Goal: Task Accomplishment & Management: Manage account settings

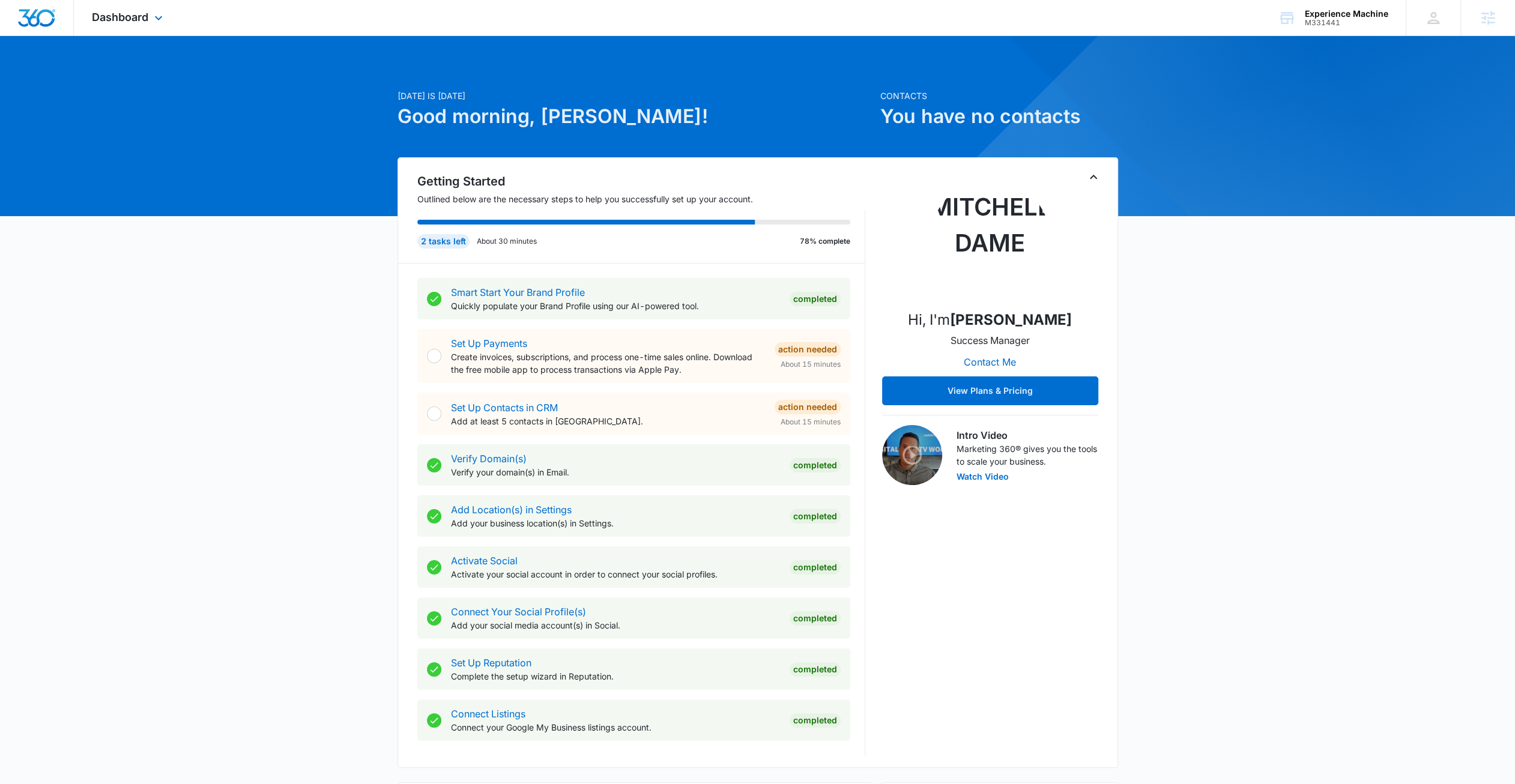
click at [122, 25] on div "Dashboard Apps Reputation Forms CRM Email Social Content Ads Intelligence Files…" at bounding box center [129, 18] width 110 height 36
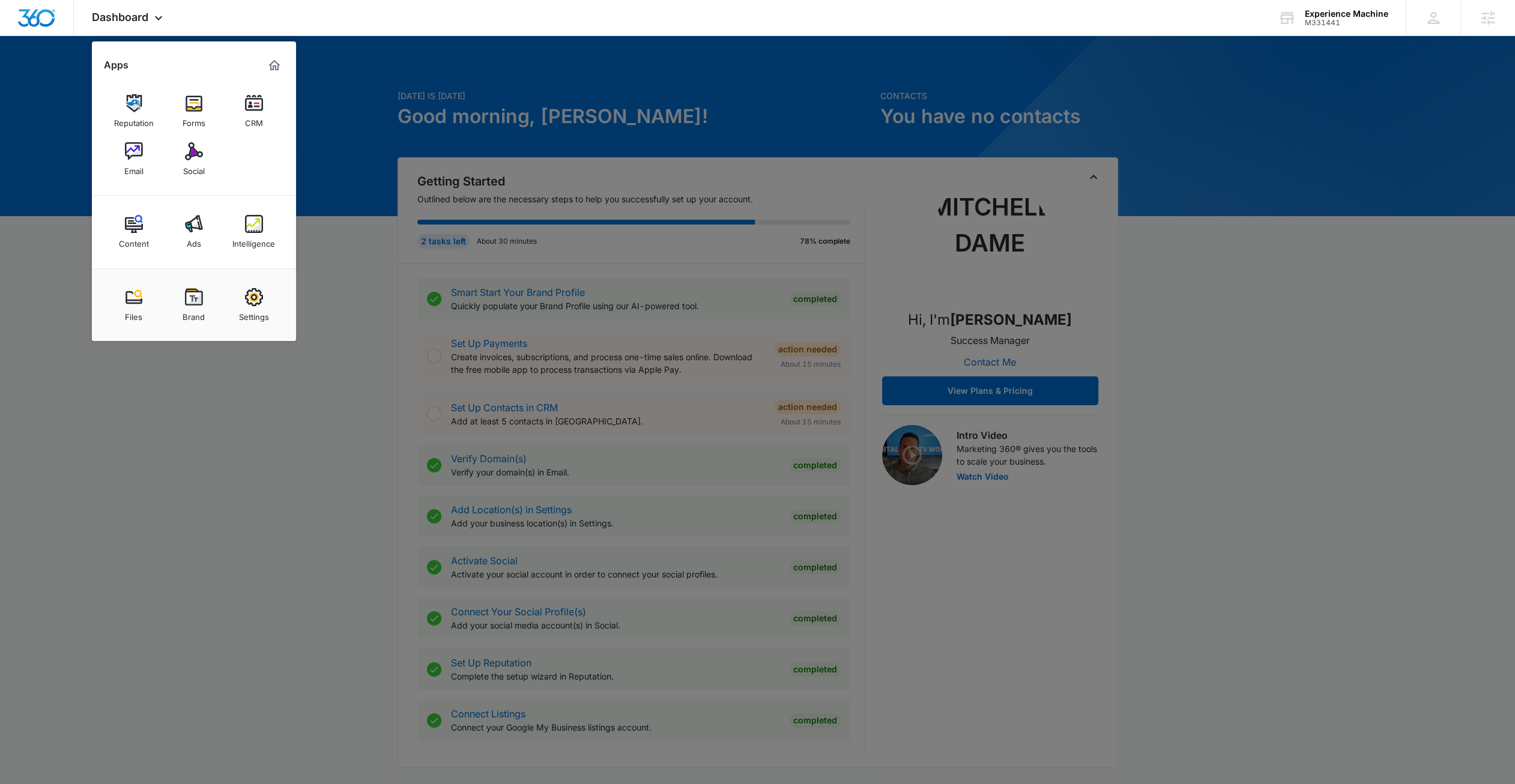
click at [245, 431] on div at bounding box center [758, 392] width 1515 height 784
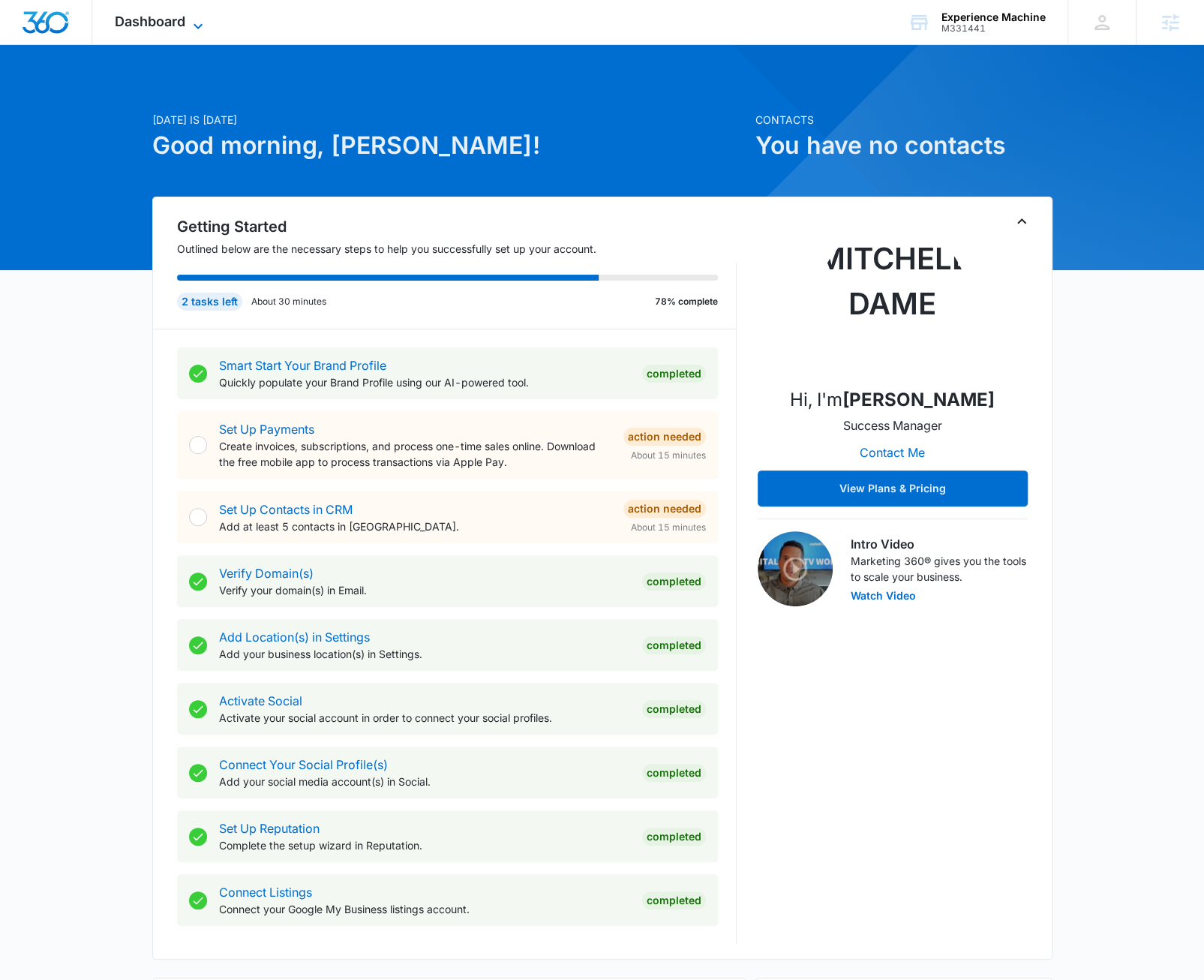
click at [158, 14] on span "Dashboard" at bounding box center [150, 21] width 70 height 15
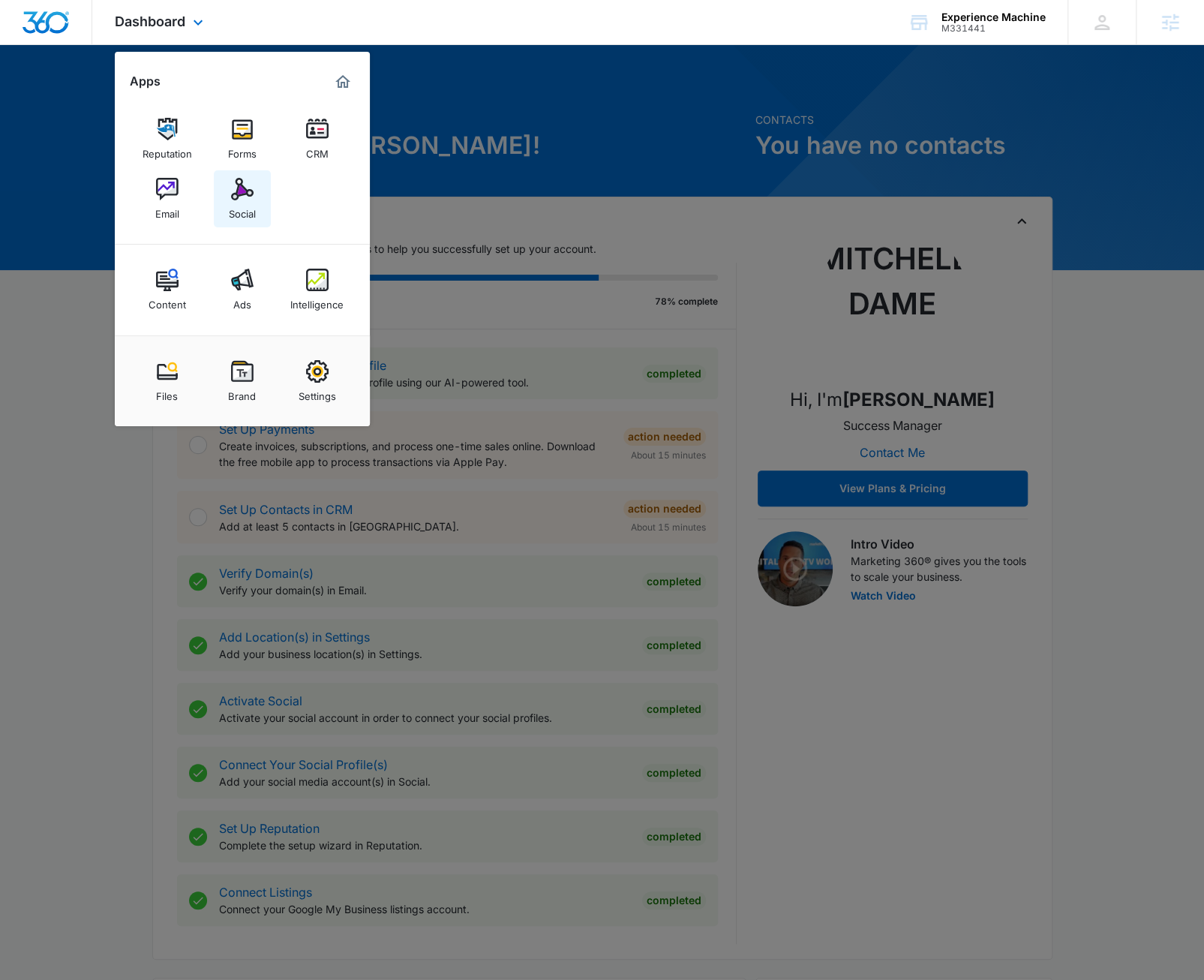
click at [239, 189] on img at bounding box center [242, 189] width 22 height 22
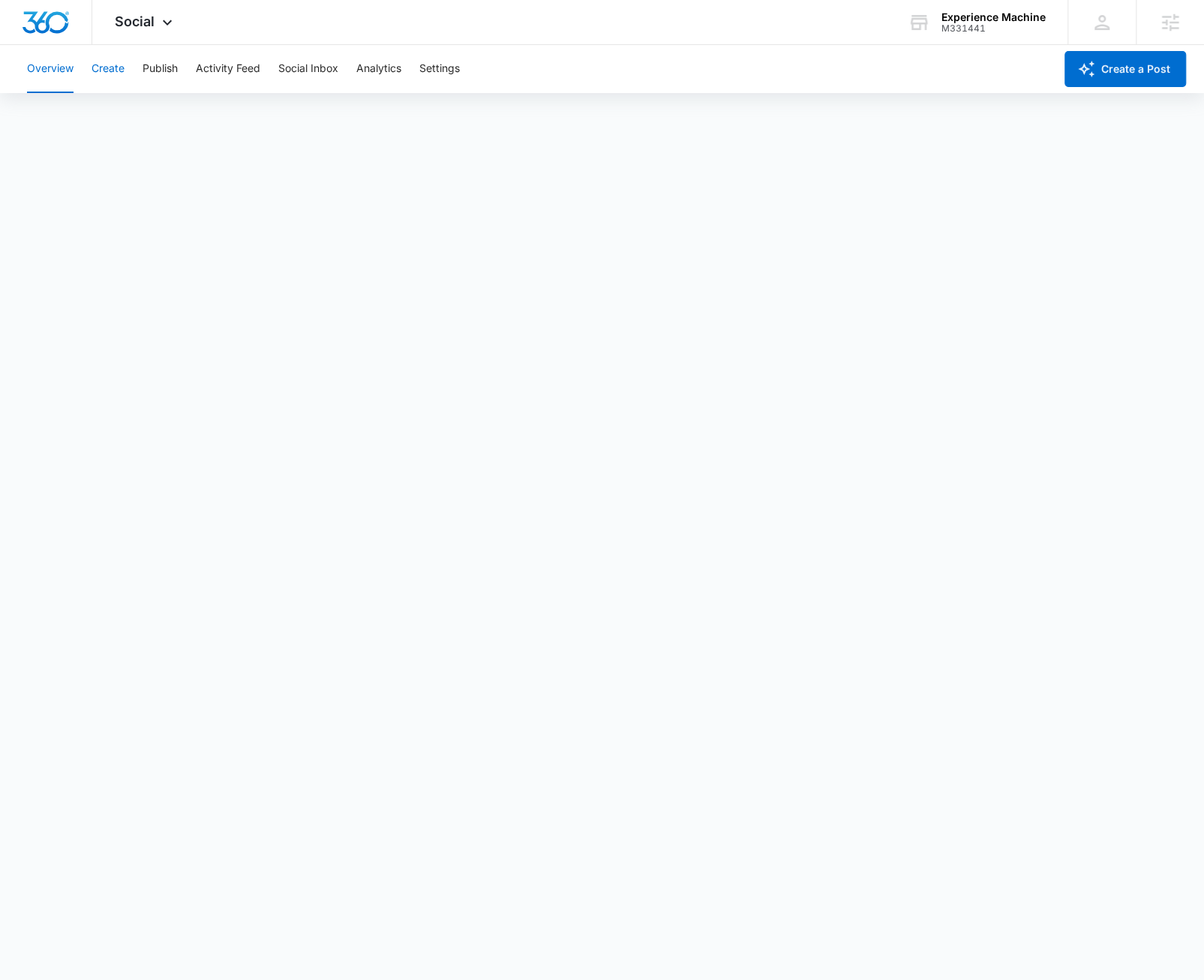
click at [119, 73] on button "Create" at bounding box center [108, 69] width 33 height 48
click at [135, 119] on button "Approvals" at bounding box center [147, 114] width 51 height 42
click at [155, 25] on div "Social Apps Reputation Forms CRM Email Social Content Ads Intelligence Files Br…" at bounding box center [146, 22] width 106 height 45
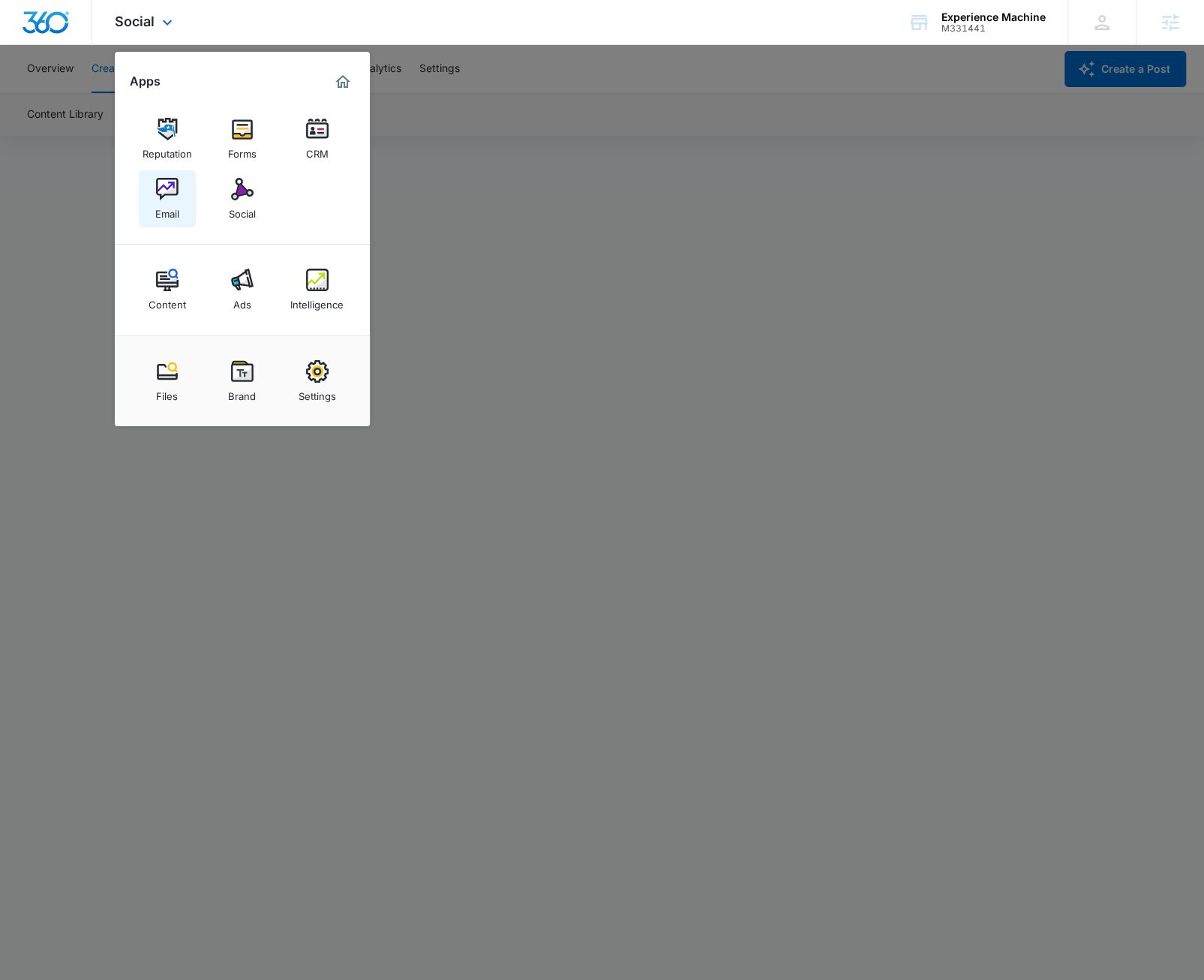
click at [152, 197] on link "Email" at bounding box center [167, 198] width 57 height 57
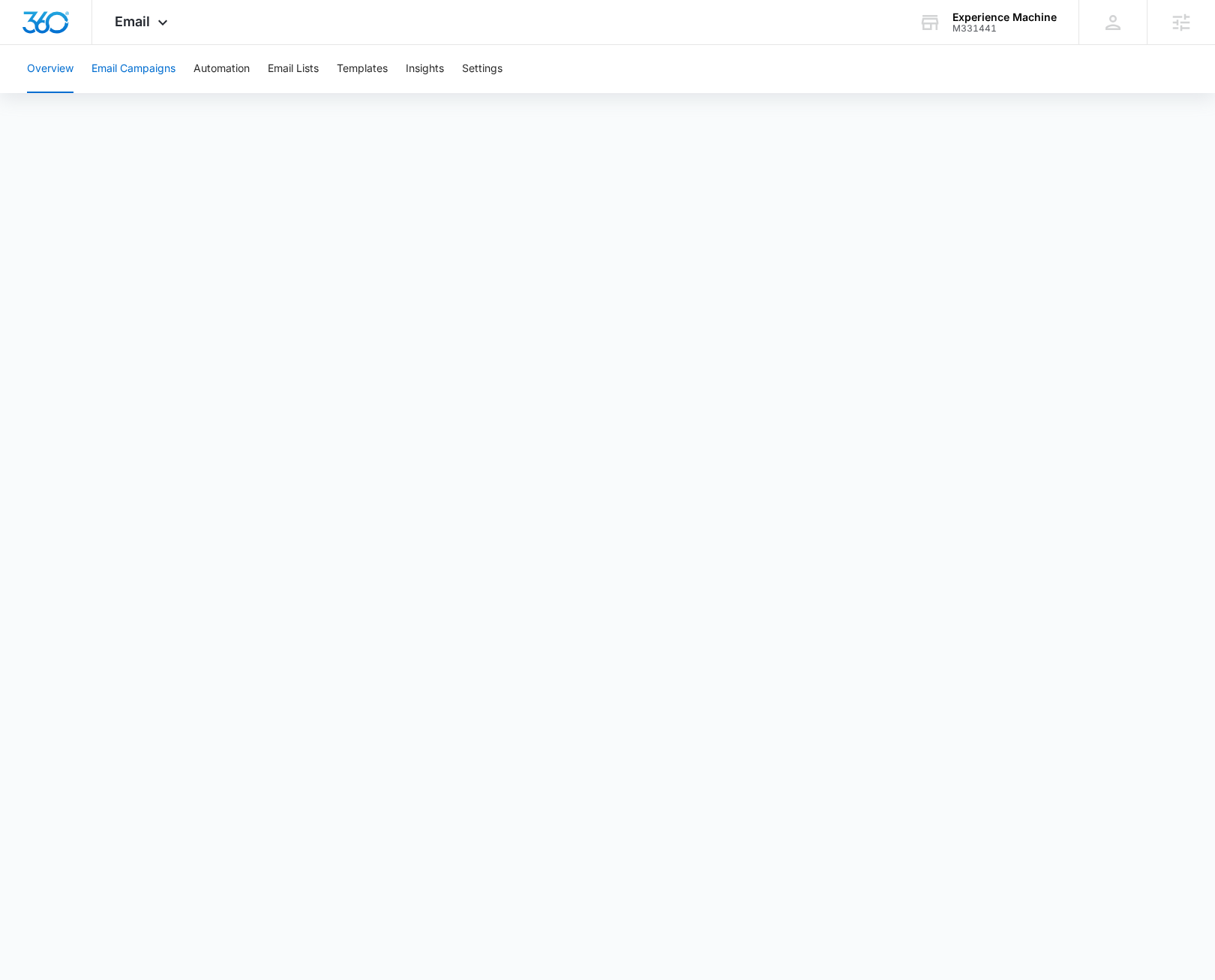
click at [110, 73] on button "Email Campaigns" at bounding box center [134, 69] width 84 height 48
click at [375, 65] on button "Templates" at bounding box center [362, 69] width 51 height 48
click at [153, 70] on button "Email Campaigns" at bounding box center [134, 69] width 84 height 48
click at [215, 70] on button "Automation" at bounding box center [222, 69] width 57 height 48
click at [152, 76] on button "Email Campaigns" at bounding box center [134, 69] width 84 height 48
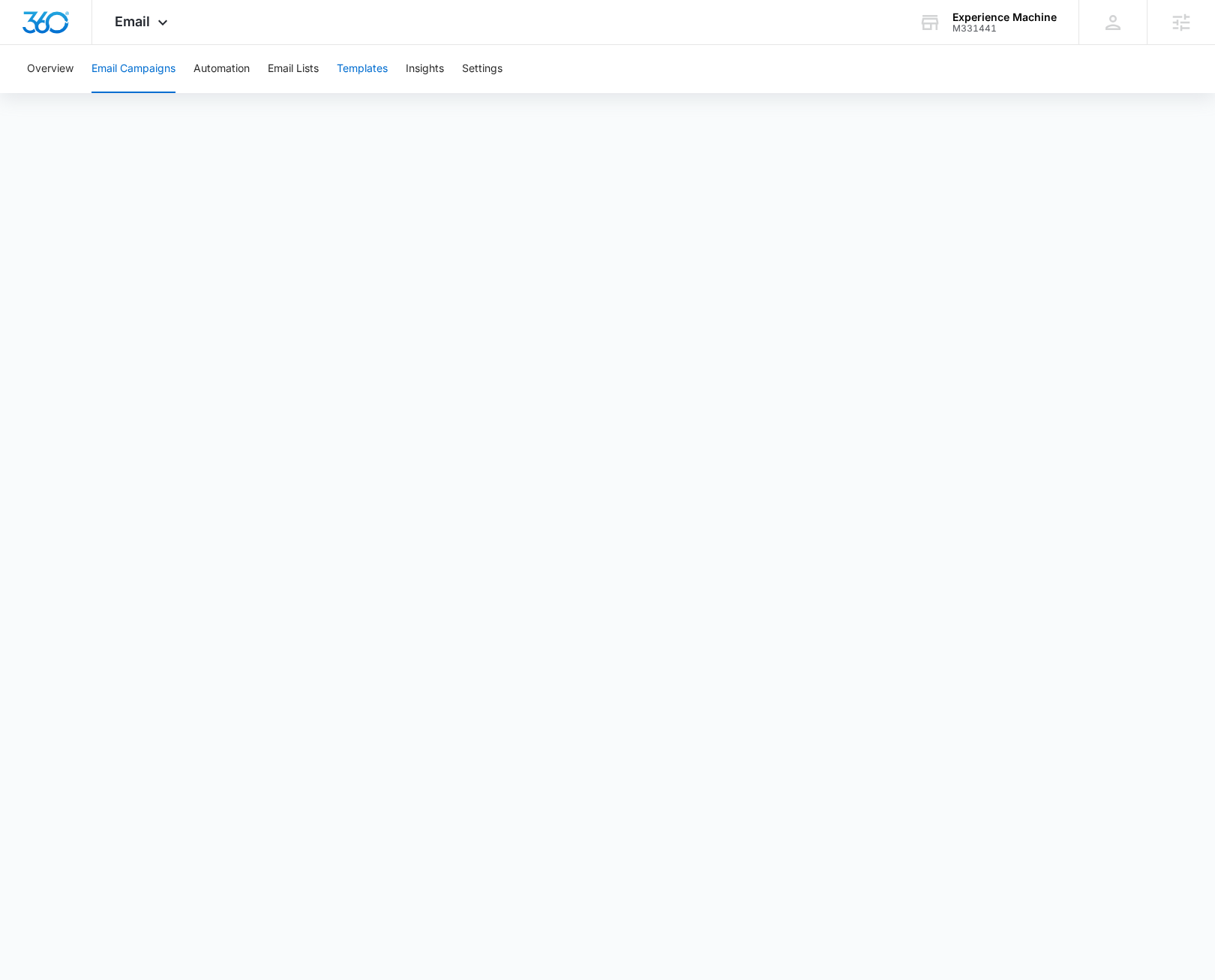
click at [368, 65] on button "Templates" at bounding box center [362, 69] width 51 height 48
click at [310, 77] on button "Email Lists" at bounding box center [293, 69] width 51 height 48
click at [209, 79] on button "Automation" at bounding box center [222, 69] width 57 height 48
click at [152, 83] on button "Email Campaigns" at bounding box center [134, 69] width 84 height 48
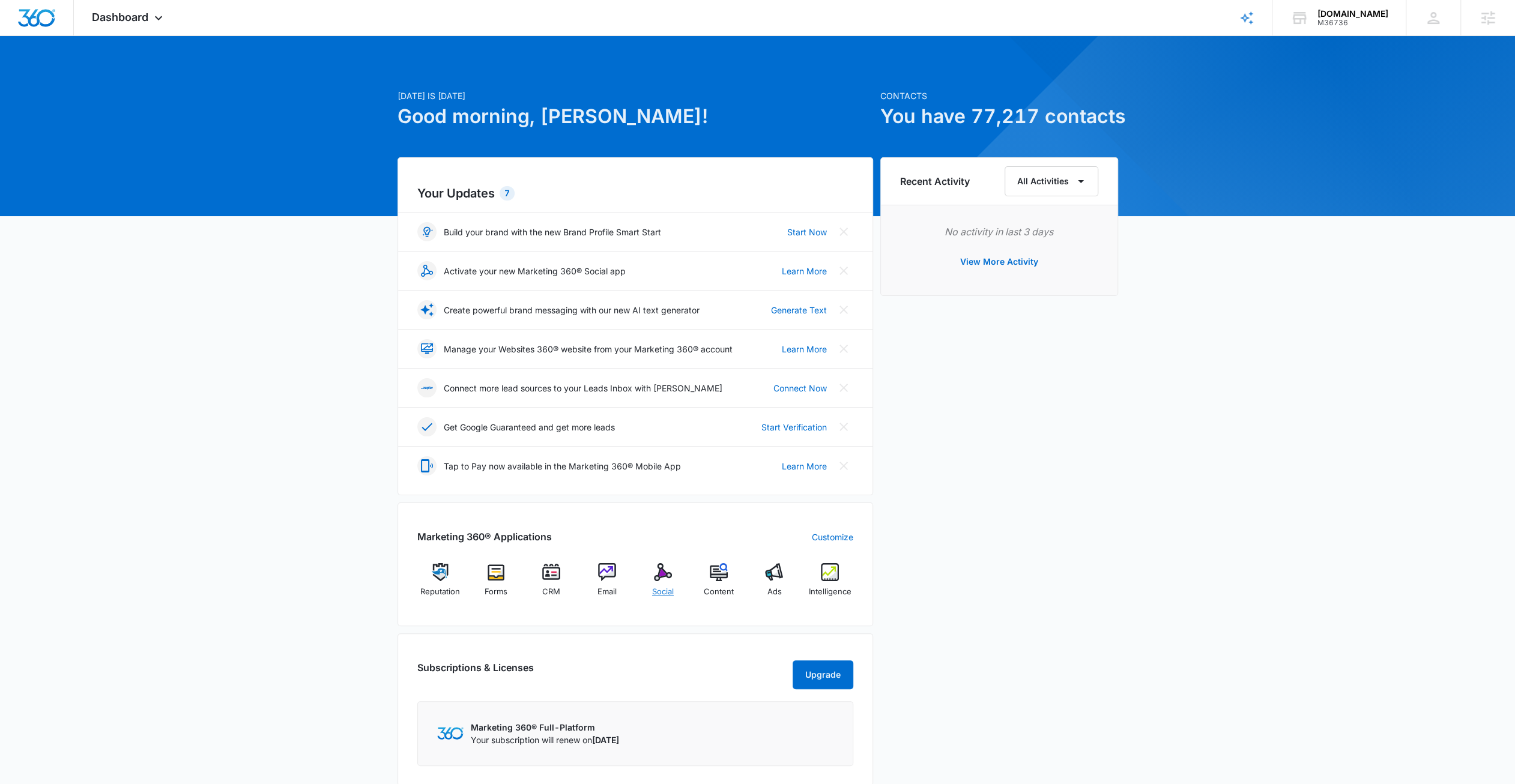
click at [661, 580] on div "Social" at bounding box center [663, 584] width 46 height 43
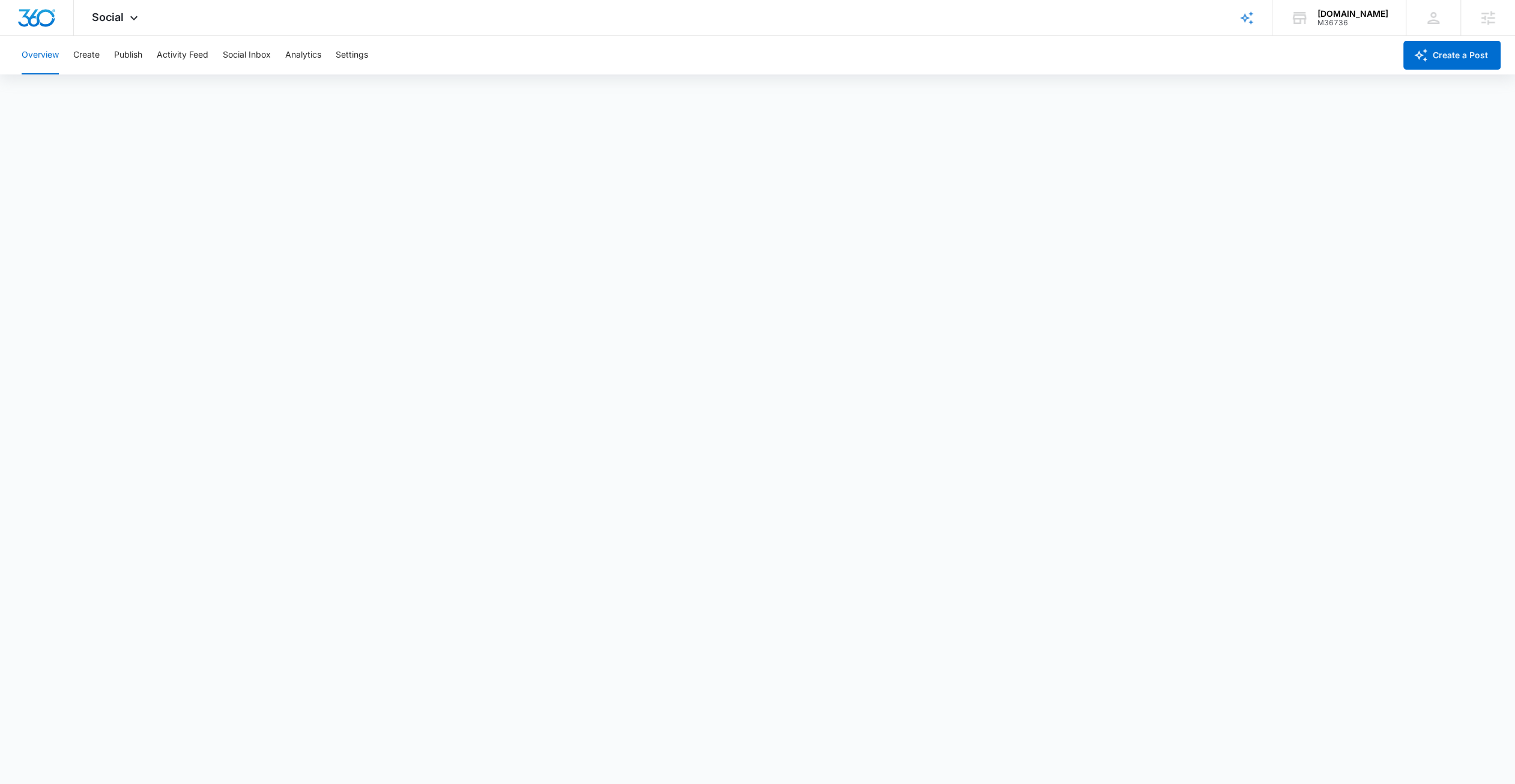
click at [101, 58] on div "Overview Create Publish Activity Feed Social Inbox Analytics Settings" at bounding box center [705, 55] width 1380 height 38
click at [89, 58] on button "Create" at bounding box center [87, 55] width 26 height 38
click at [124, 100] on button "Approvals" at bounding box center [117, 91] width 41 height 34
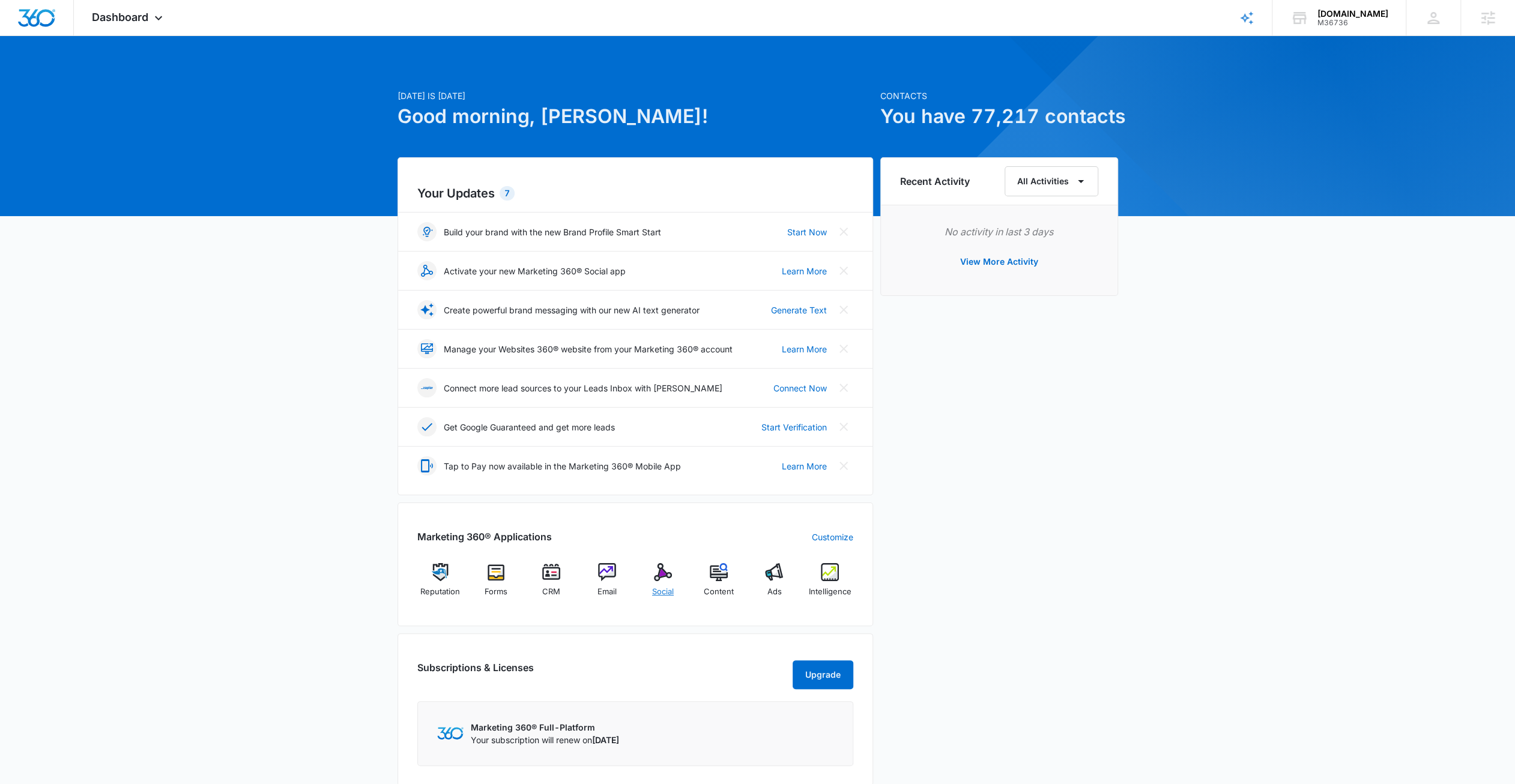
click at [667, 581] on div "Social" at bounding box center [663, 584] width 46 height 43
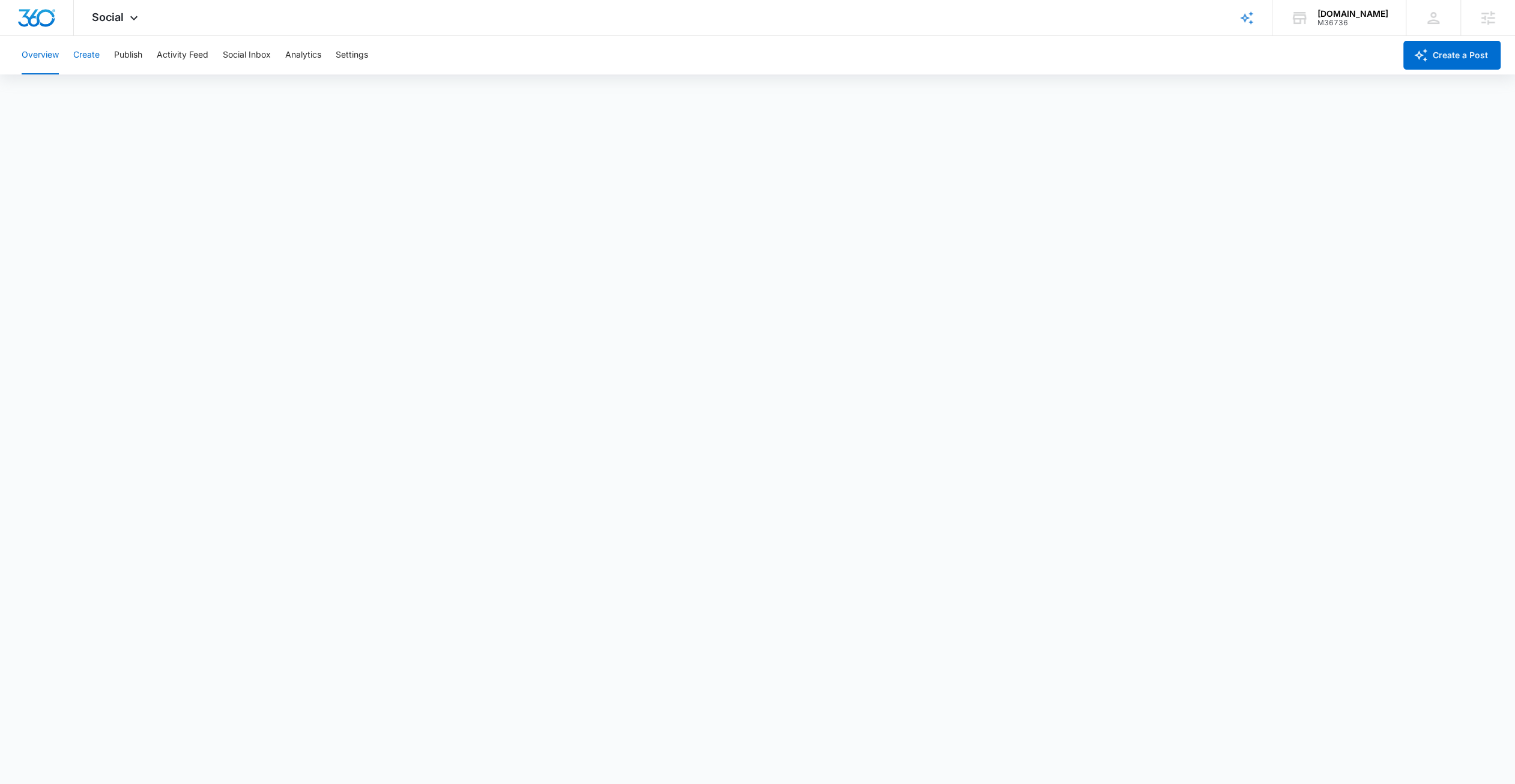
click at [89, 51] on button "Create" at bounding box center [87, 55] width 26 height 38
click at [117, 89] on button "Approvals" at bounding box center [117, 91] width 41 height 34
